Goal: Information Seeking & Learning: Learn about a topic

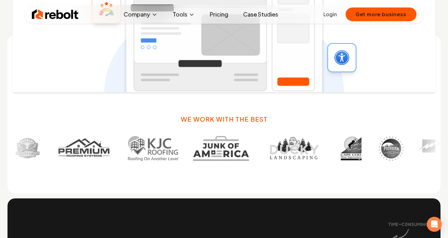
scroll to position [352, 0]
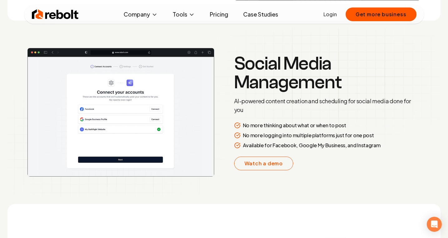
scroll to position [988, 0]
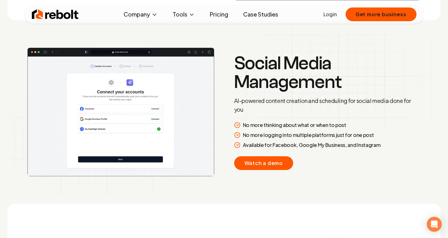
click at [242, 166] on link "Watch a demo" at bounding box center [263, 163] width 59 height 14
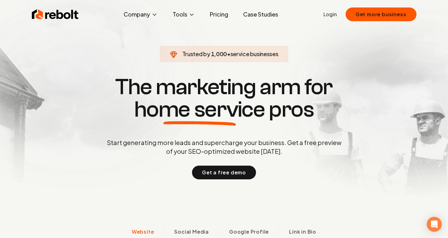
scroll to position [0, 0]
click at [221, 19] on link "Pricing" at bounding box center [219, 14] width 28 height 12
